Goal: Task Accomplishment & Management: Manage account settings

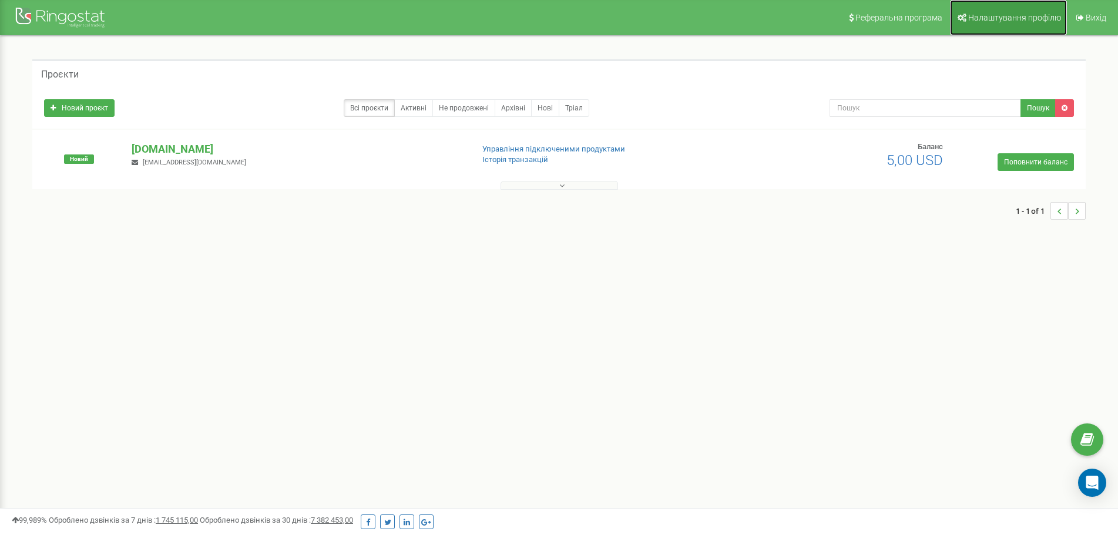
click at [1003, 17] on span "Налаштування профілю" at bounding box center [1014, 17] width 93 height 9
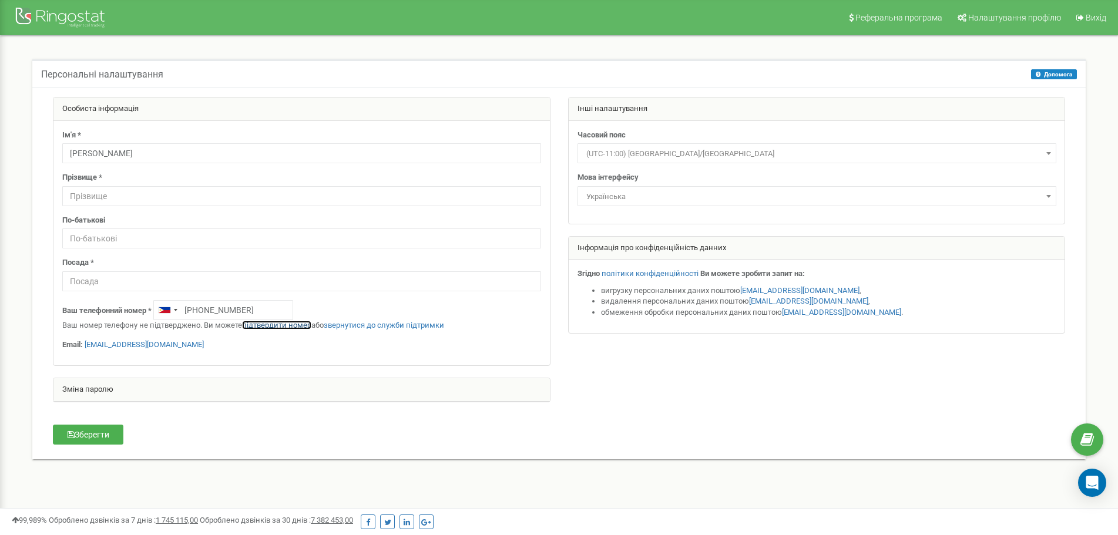
click at [284, 325] on link "підтвердити номер" at bounding box center [276, 325] width 69 height 9
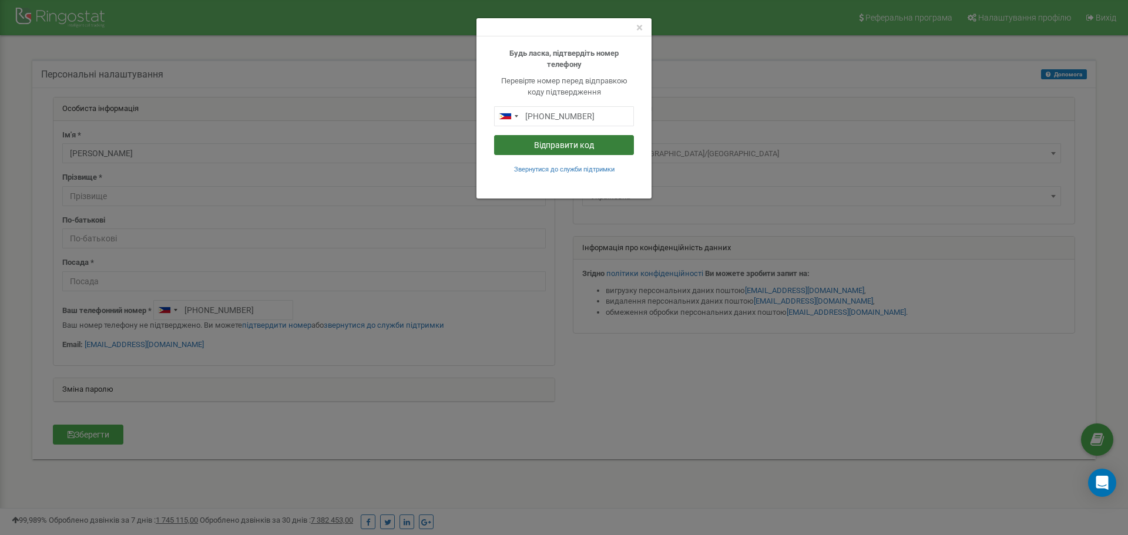
click at [550, 145] on button "Відправити код" at bounding box center [564, 145] width 140 height 20
